Goal: Task Accomplishment & Management: Use online tool/utility

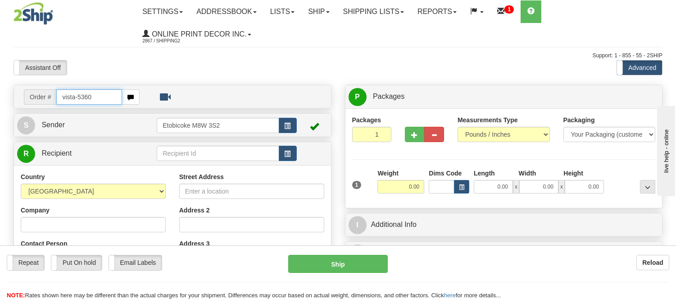
type input "vista-5360"
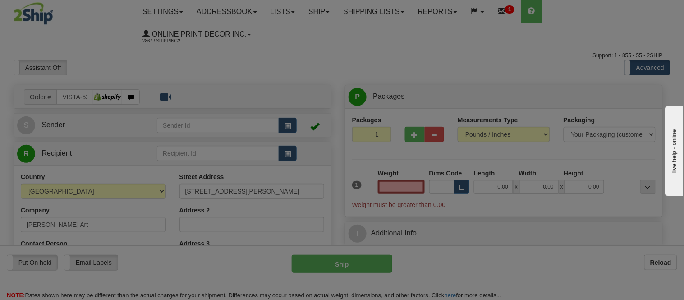
type input "BURNABY"
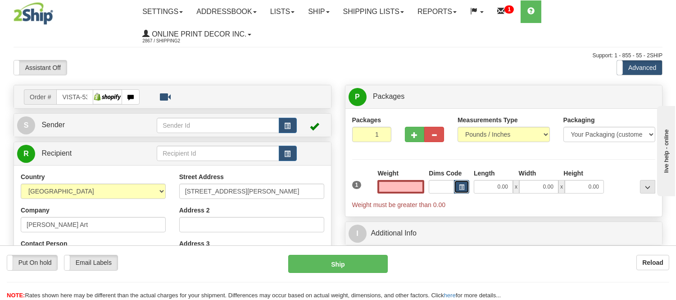
type input "0.00"
click at [461, 183] on button "button" at bounding box center [461, 187] width 15 height 14
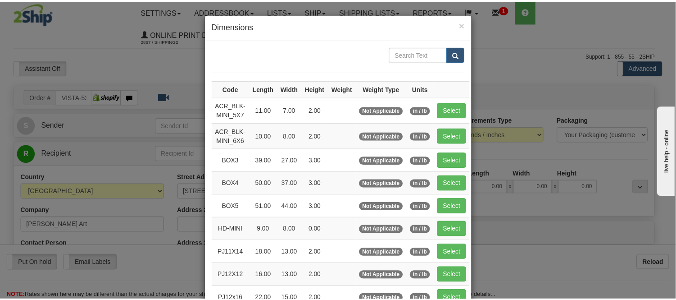
scroll to position [150, 0]
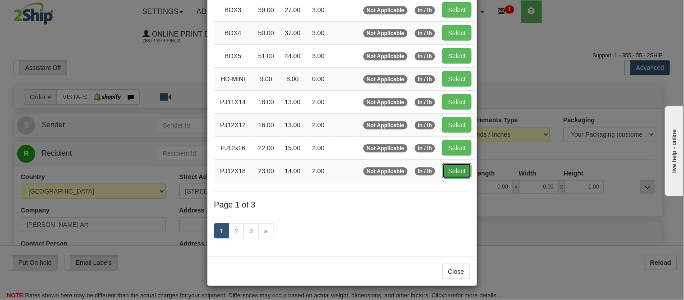
click at [452, 172] on button "Select" at bounding box center [456, 170] width 29 height 15
type input "PJ12X18"
type input "23.00"
type input "14.00"
type input "2.00"
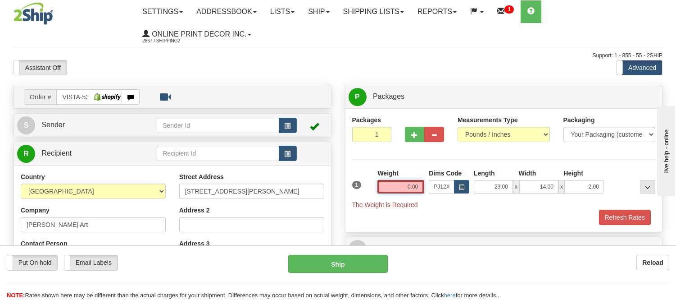
drag, startPoint x: 422, startPoint y: 184, endPoint x: 390, endPoint y: 195, distance: 33.3
click at [390, 195] on div "Weight 0.00" at bounding box center [400, 185] width 51 height 32
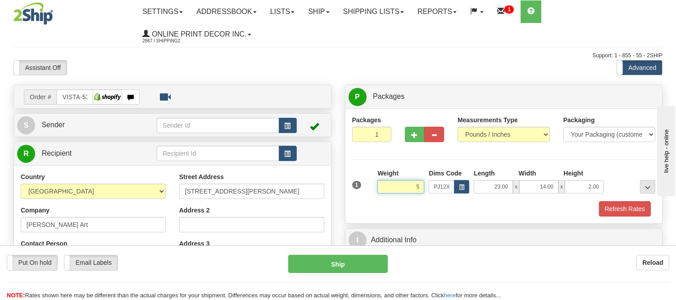
click button "Delete" at bounding box center [0, 0] width 0 height 0
type input "5.00"
click at [416, 141] on button "button" at bounding box center [415, 134] width 20 height 15
radio input "true"
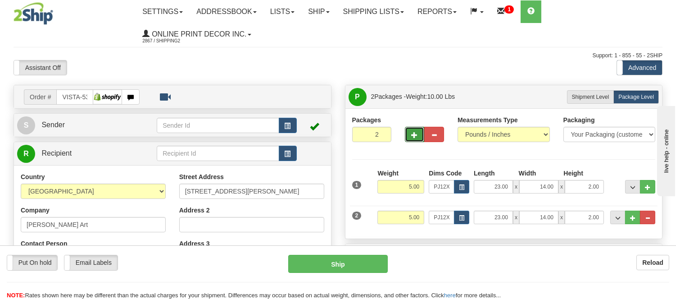
click at [415, 141] on button "button" at bounding box center [415, 134] width 20 height 15
type input "3"
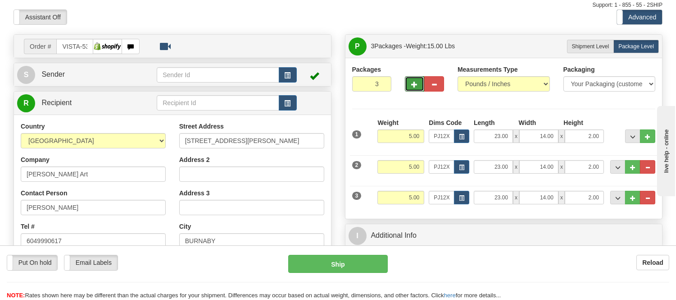
scroll to position [50, 0]
click at [287, 78] on span "button" at bounding box center [288, 76] width 6 height 6
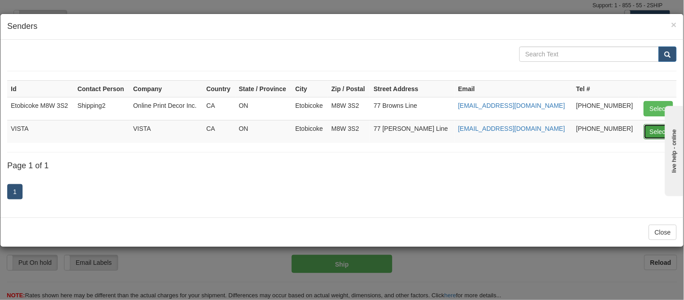
click at [652, 129] on button "Select" at bounding box center [657, 131] width 29 height 15
type input "VISTA"
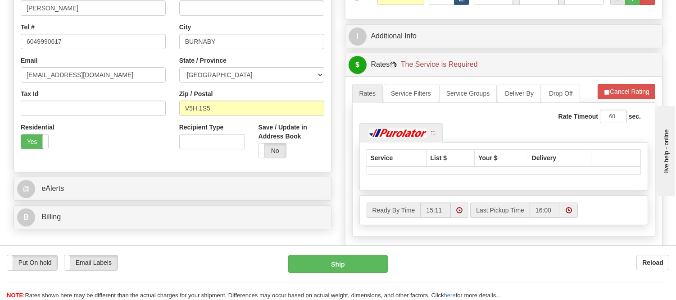
scroll to position [250, 0]
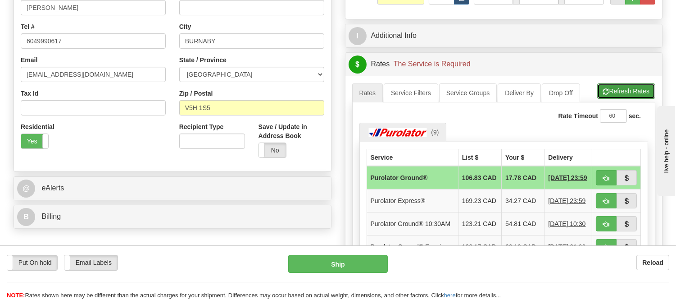
click at [620, 96] on button "Refresh Rates" at bounding box center [627, 90] width 58 height 15
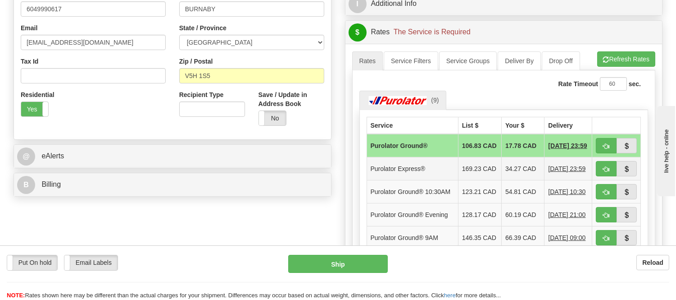
scroll to position [300, 0]
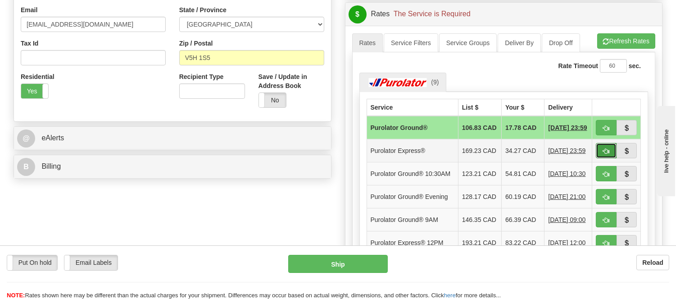
click at [607, 154] on span "button" at bounding box center [606, 151] width 6 height 6
type input "202"
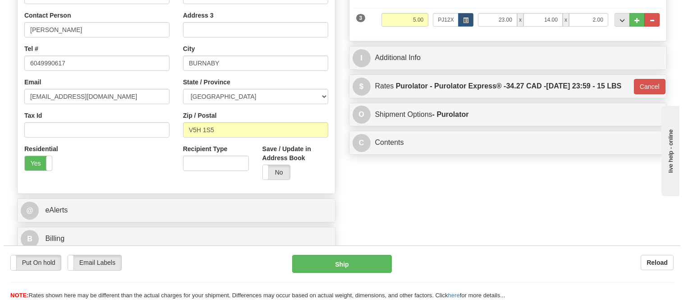
scroll to position [250, 0]
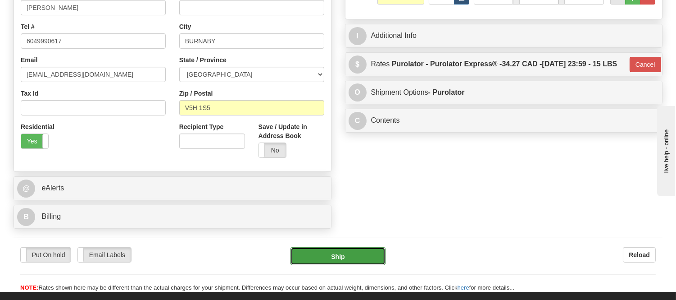
click at [359, 253] on button "Ship" at bounding box center [338, 256] width 95 height 18
